Goal: Check status: Check status

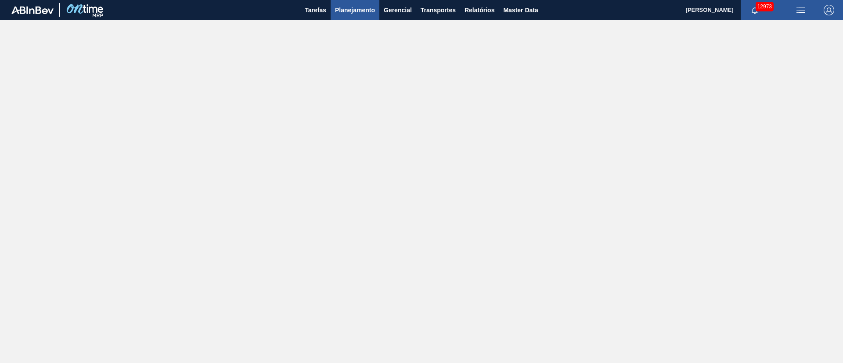
click at [355, 11] on span "Planejamento" at bounding box center [355, 10] width 40 height 11
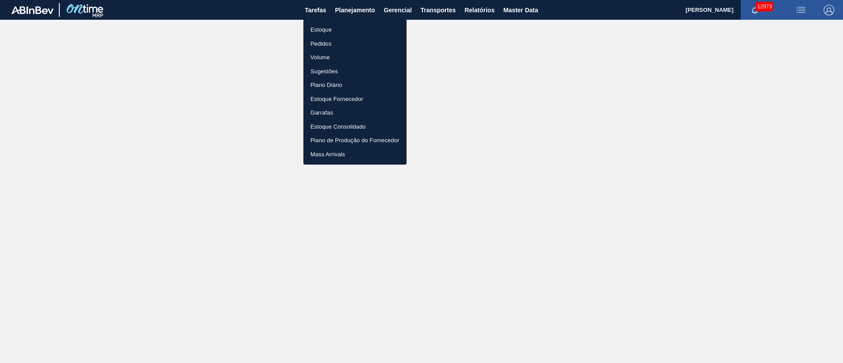
click at [317, 44] on li "Pedidos" at bounding box center [354, 44] width 103 height 14
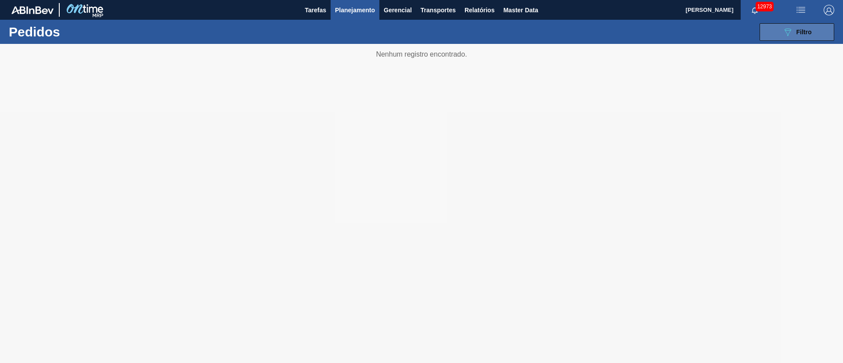
click at [805, 32] on span "Filtro" at bounding box center [803, 32] width 15 height 7
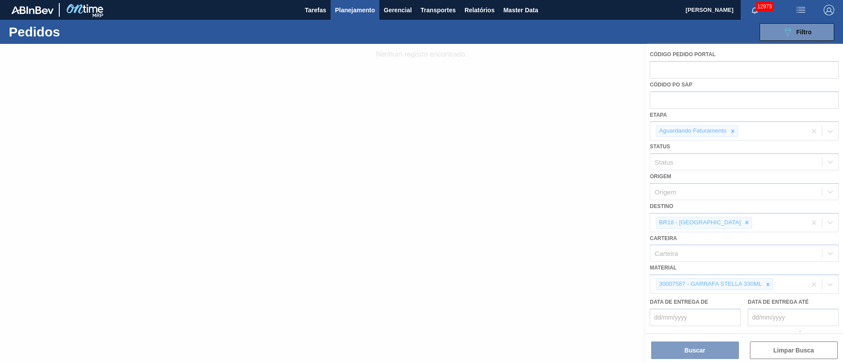
click at [735, 131] on div at bounding box center [421, 203] width 843 height 319
click at [744, 220] on icon at bounding box center [747, 223] width 6 height 6
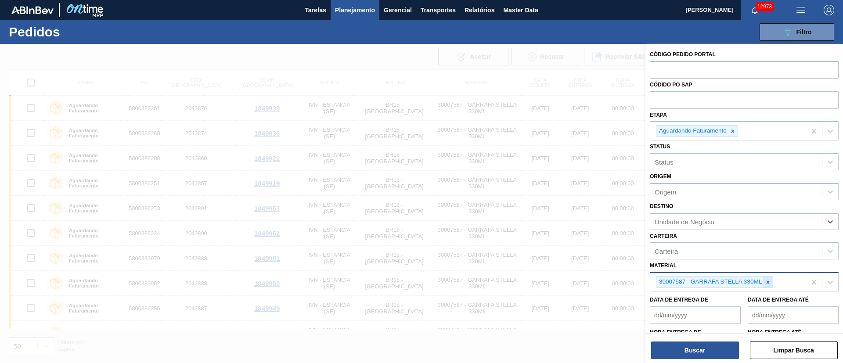
click at [767, 282] on icon at bounding box center [768, 282] width 6 height 6
click at [686, 100] on input "text" at bounding box center [744, 99] width 189 height 17
paste input "text"
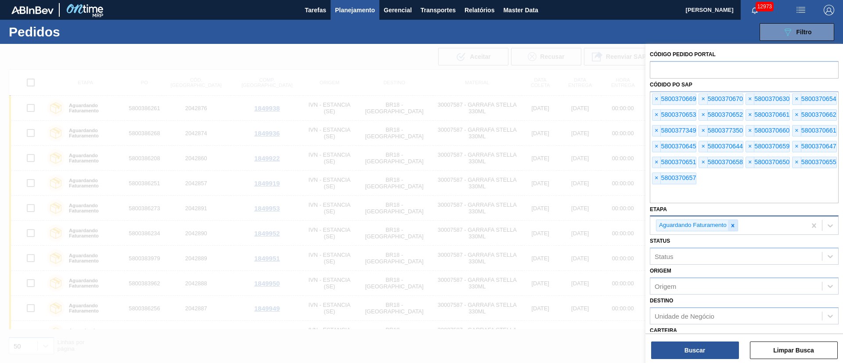
click at [730, 225] on icon at bounding box center [733, 226] width 6 height 6
click at [704, 344] on button "Buscar" at bounding box center [695, 351] width 88 height 18
